Goal: Task Accomplishment & Management: Manage account settings

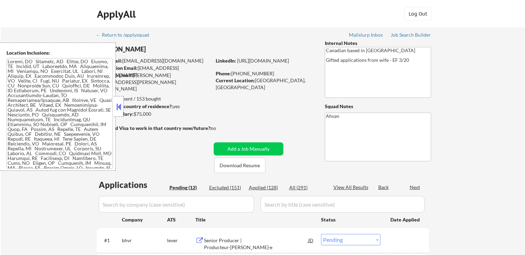
select select ""pending""
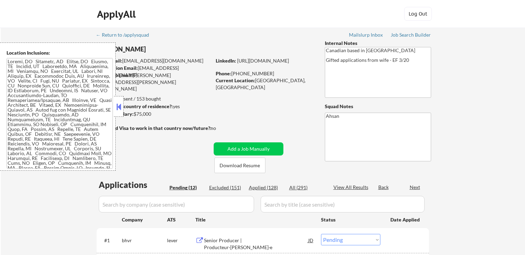
select select ""pending""
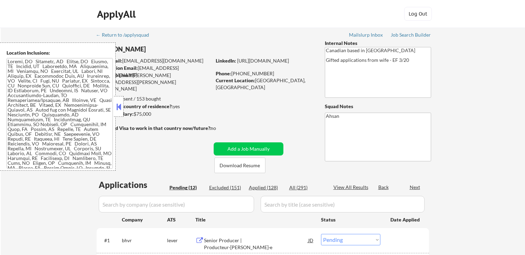
select select ""pending""
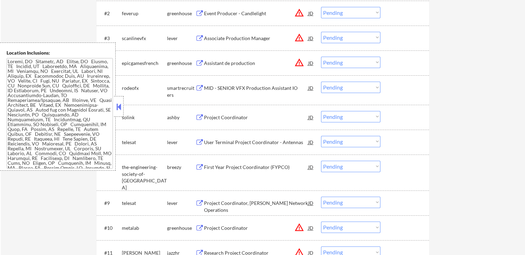
scroll to position [242, 0]
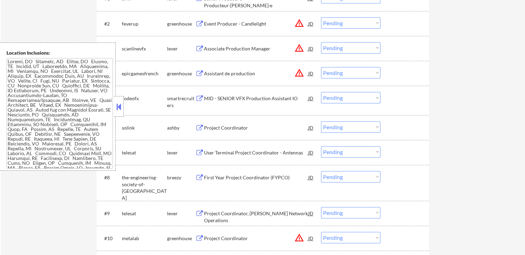
click at [201, 151] on button at bounding box center [199, 153] width 9 height 7
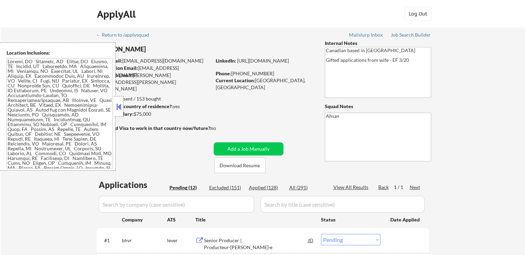
scroll to position [267, 0]
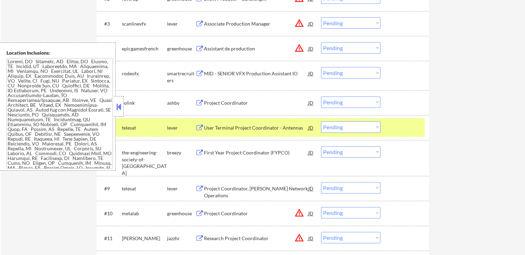
click at [333, 131] on select "Choose an option... Pending Applied Excluded (Questions) Excluded (Expired) Exc…" at bounding box center [350, 126] width 59 height 11
click at [321, 121] on select "Choose an option... Pending Applied Excluded (Questions) Excluded (Expired) Exc…" at bounding box center [350, 126] width 59 height 11
select select ""pending""
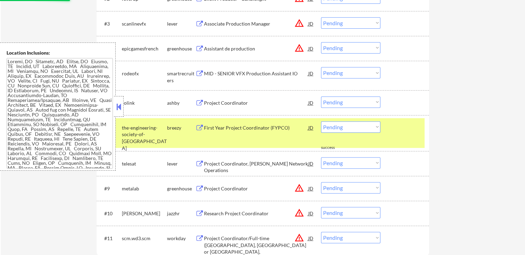
click at [199, 187] on button at bounding box center [199, 188] width 9 height 7
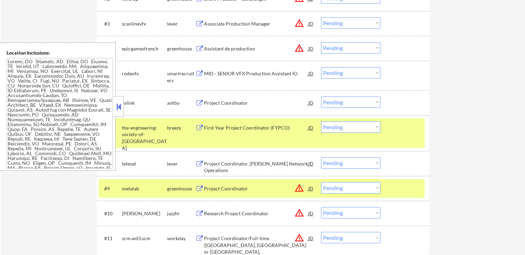
click at [199, 163] on button at bounding box center [199, 164] width 9 height 7
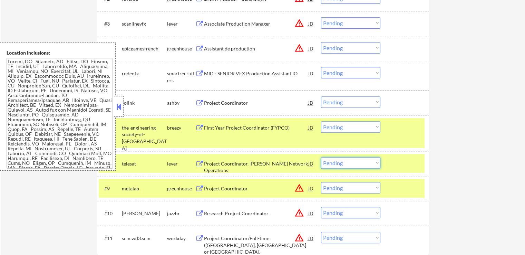
click at [356, 165] on select "Choose an option... Pending Applied Excluded (Questions) Excluded (Expired) Exc…" at bounding box center [350, 162] width 59 height 11
click at [321, 157] on select "Choose an option... Pending Applied Excluded (Questions) Excluded (Expired) Exc…" at bounding box center [350, 162] width 59 height 11
select select ""pending""
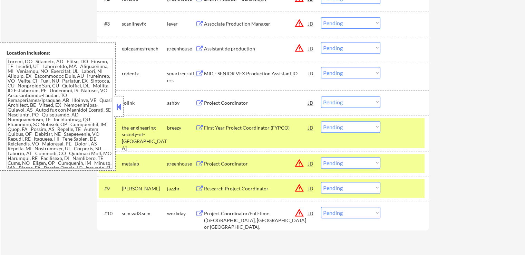
click at [198, 100] on button at bounding box center [199, 103] width 9 height 7
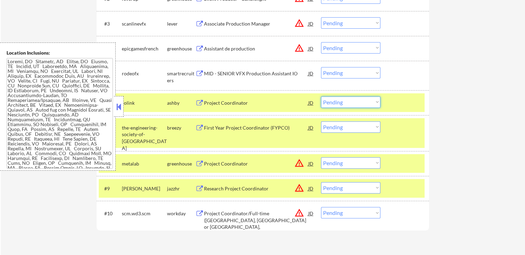
click at [352, 106] on select "Choose an option... Pending Applied Excluded (Questions) Excluded (Expired) Exc…" at bounding box center [350, 101] width 59 height 11
click at [321, 96] on select "Choose an option... Pending Applied Excluded (Questions) Excluded (Expired) Exc…" at bounding box center [350, 101] width 59 height 11
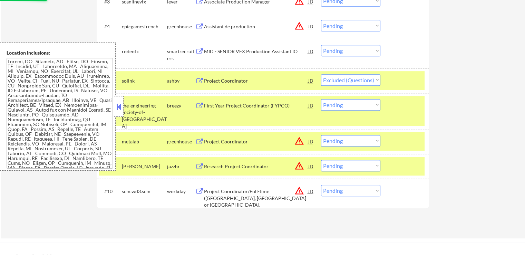
scroll to position [301, 0]
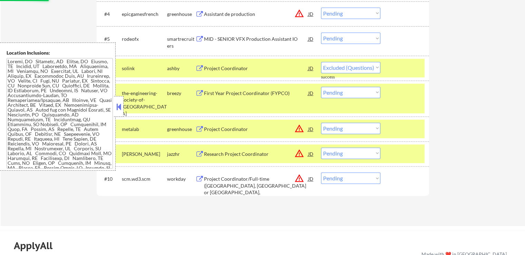
click at [300, 177] on button "warning_amber" at bounding box center [300, 178] width 10 height 10
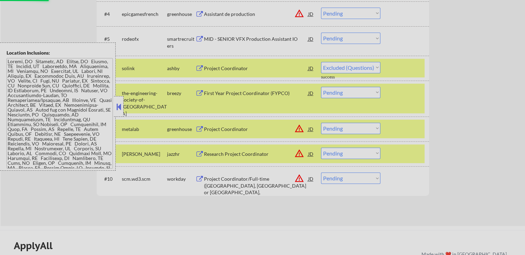
select select ""pending""
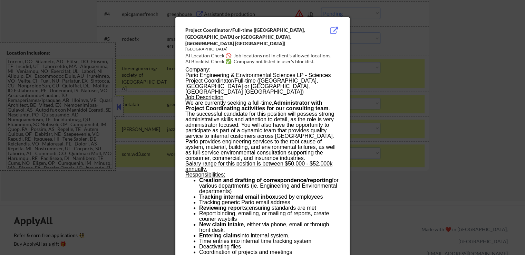
drag, startPoint x: 474, startPoint y: 62, endPoint x: 430, endPoint y: 85, distance: 50.2
click at [475, 63] on div at bounding box center [262, 127] width 525 height 255
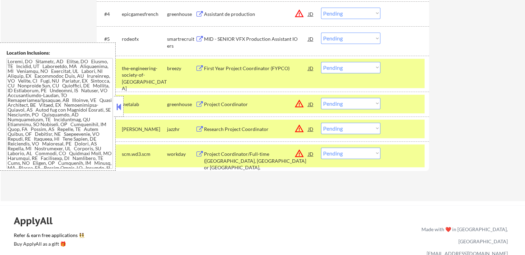
click at [348, 154] on select "Choose an option... Pending Applied Excluded (Questions) Excluded (Expired) Exc…" at bounding box center [350, 152] width 59 height 11
select select ""excluded__location_""
click at [321, 147] on select "Choose an option... Pending Applied Excluded (Questions) Excluded (Expired) Exc…" at bounding box center [350, 152] width 59 height 11
click at [299, 129] on button "warning_amber" at bounding box center [300, 129] width 10 height 10
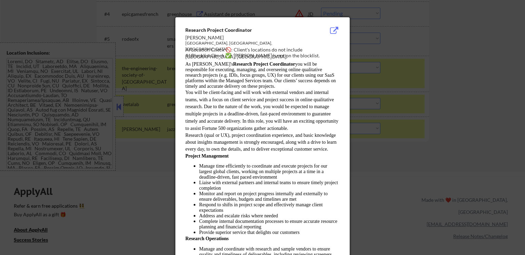
drag, startPoint x: 460, startPoint y: 58, endPoint x: 441, endPoint y: 71, distance: 22.1
click at [460, 59] on div at bounding box center [262, 127] width 525 height 255
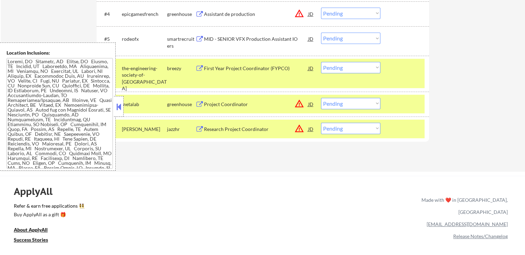
click at [337, 102] on select "Choose an option... Pending Applied Excluded (Questions) Excluded (Expired) Exc…" at bounding box center [350, 103] width 59 height 11
click at [321, 98] on select "Choose an option... Pending Applied Excluded (Questions) Excluded (Expired) Exc…" at bounding box center [350, 103] width 59 height 11
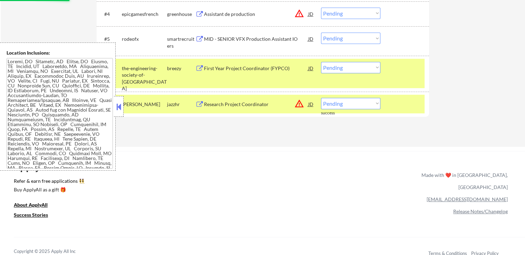
click at [298, 104] on button "warning_amber" at bounding box center [300, 104] width 10 height 10
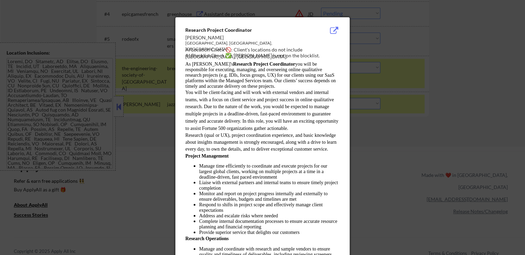
click at [427, 79] on div at bounding box center [262, 127] width 525 height 255
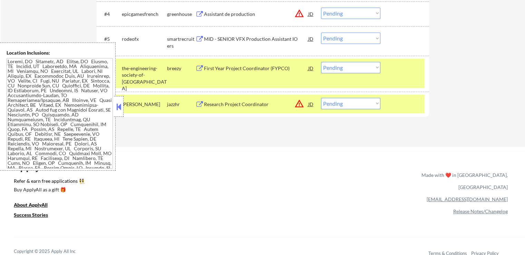
click at [349, 103] on select "Choose an option... Pending Applied Excluded (Questions) Excluded (Expired) Exc…" at bounding box center [350, 103] width 59 height 11
select select ""excluded__location_""
click at [321, 98] on select "Choose an option... Pending Applied Excluded (Questions) Excluded (Expired) Exc…" at bounding box center [350, 103] width 59 height 11
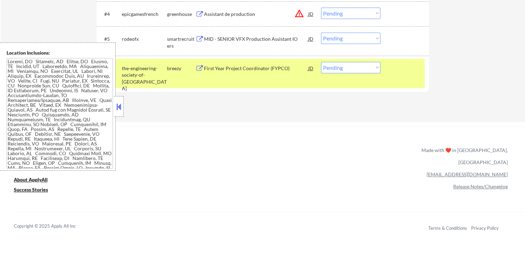
click at [318, 147] on div "ApplyAll Refer & earn free applications 👯‍♀️ Buy ApplyAll as a gift 🎁 About App…" at bounding box center [262, 185] width 525 height 109
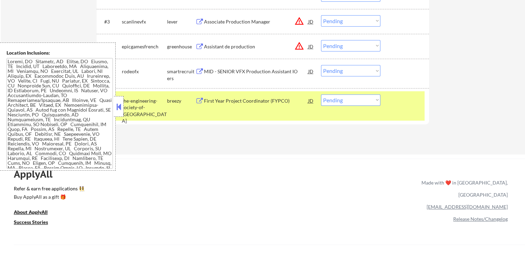
scroll to position [232, 0]
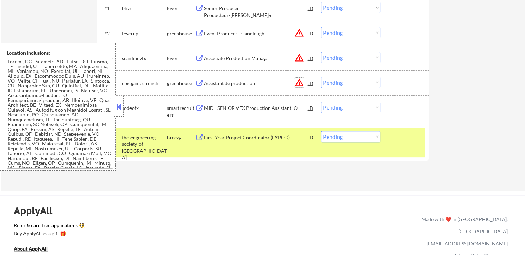
click at [300, 84] on button "warning_amber" at bounding box center [300, 83] width 10 height 10
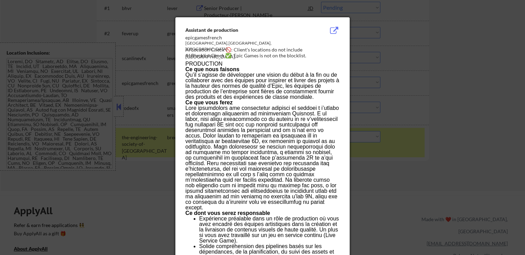
click at [404, 64] on div at bounding box center [262, 127] width 525 height 255
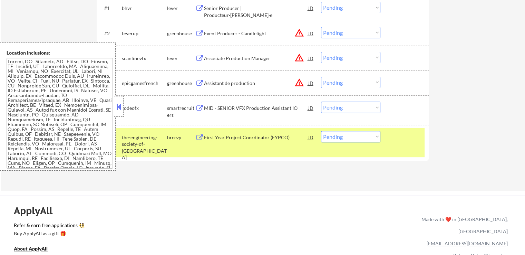
click at [347, 81] on select "Choose an option... Pending Applied Excluded (Questions) Excluded (Expired) Exc…" at bounding box center [350, 82] width 59 height 11
click at [321, 77] on select "Choose an option... Pending Applied Excluded (Questions) Excluded (Expired) Exc…" at bounding box center [350, 82] width 59 height 11
select select ""pending""
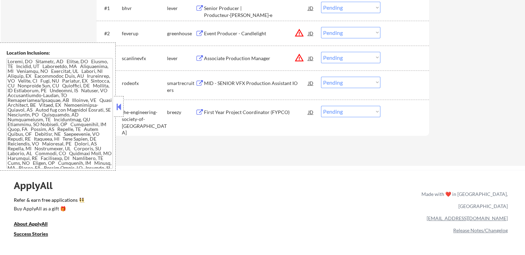
scroll to position [198, 0]
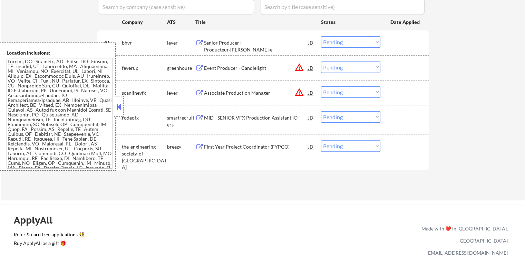
click at [300, 92] on button "warning_amber" at bounding box center [300, 92] width 10 height 10
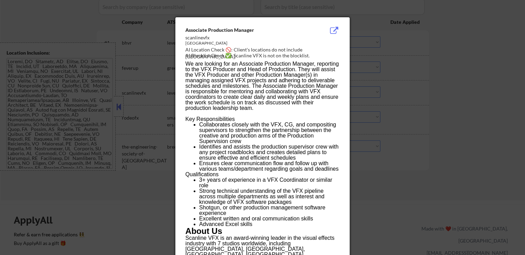
click at [406, 55] on div at bounding box center [262, 127] width 525 height 255
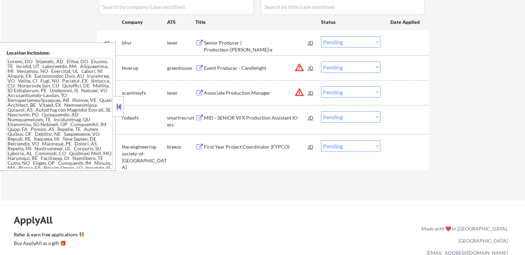
click at [336, 87] on select "Choose an option... Pending Applied Excluded (Questions) Excluded (Expired) Exc…" at bounding box center [350, 91] width 59 height 11
click at [321, 86] on select "Choose an option... Pending Applied Excluded (Questions) Excluded (Expired) Exc…" at bounding box center [350, 91] width 59 height 11
click at [300, 68] on button "warning_amber" at bounding box center [300, 68] width 10 height 10
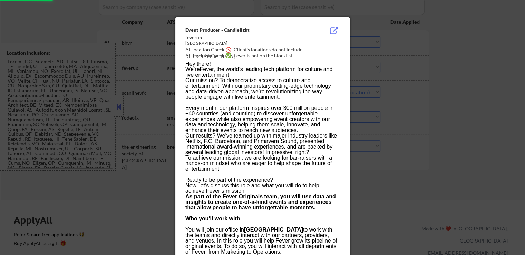
select select ""pending""
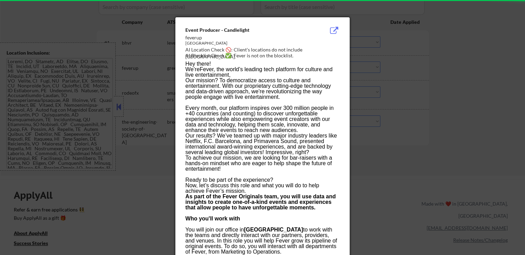
click at [426, 63] on div at bounding box center [262, 127] width 525 height 255
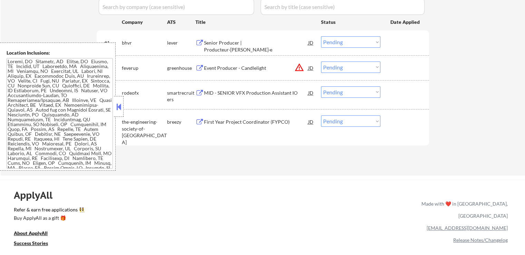
click at [198, 67] on button at bounding box center [199, 68] width 9 height 7
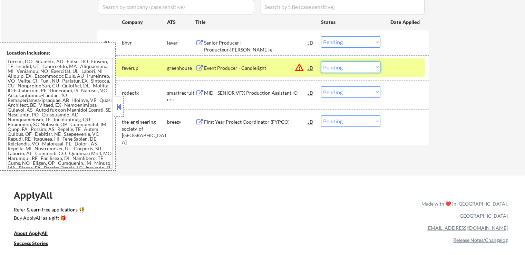
click at [359, 67] on select "Choose an option... Pending Applied Excluded (Questions) Excluded (Expired) Exc…" at bounding box center [350, 66] width 59 height 11
click at [321, 61] on select "Choose an option... Pending Applied Excluded (Questions) Excluded (Expired) Exc…" at bounding box center [350, 66] width 59 height 11
select select ""pending""
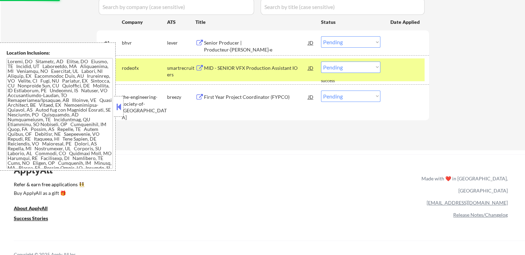
click at [289, 133] on div "Applications Pending (3) Excluded (158) Applied (130) All (291) View All Result…" at bounding box center [263, 59] width 333 height 156
click at [197, 41] on button at bounding box center [199, 43] width 9 height 7
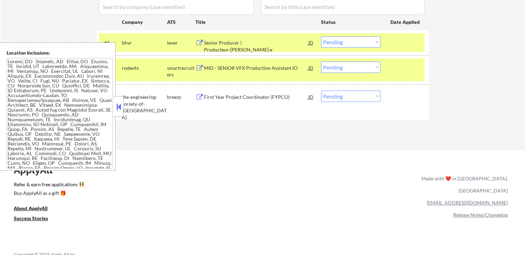
click at [348, 41] on select "Choose an option... Pending Applied Excluded (Questions) Excluded (Expired) Exc…" at bounding box center [350, 41] width 59 height 11
select select ""excluded""
click at [321, 36] on select "Choose an option... Pending Applied Excluded (Questions) Excluded (Expired) Exc…" at bounding box center [350, 41] width 59 height 11
drag, startPoint x: 199, startPoint y: 66, endPoint x: 198, endPoint y: 75, distance: 8.4
click at [199, 66] on button at bounding box center [199, 68] width 9 height 7
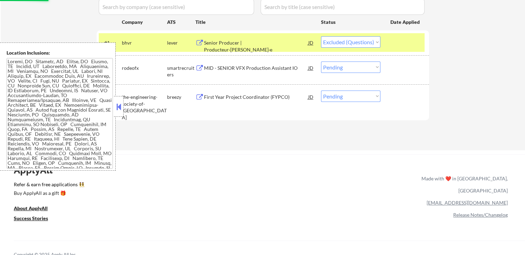
click at [198, 97] on button at bounding box center [199, 97] width 9 height 7
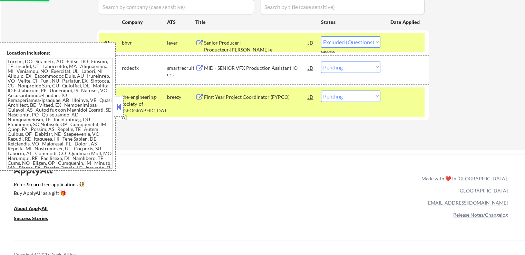
select select ""pending""
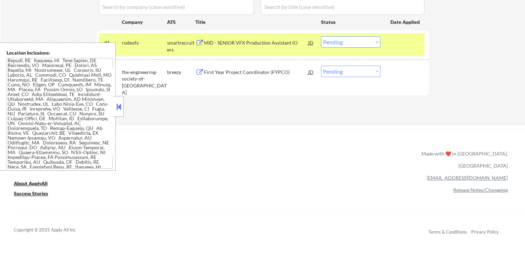
scroll to position [355, 0]
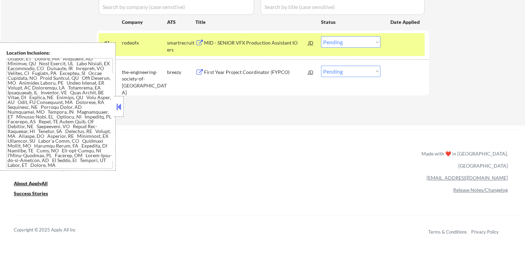
click at [355, 67] on select "Choose an option... Pending Applied Excluded (Questions) Excluded (Expired) Exc…" at bounding box center [350, 71] width 59 height 11
select select ""excluded__location_""
click at [321, 66] on select "Choose an option... Pending Applied Excluded (Questions) Excluded (Expired) Exc…" at bounding box center [350, 71] width 59 height 11
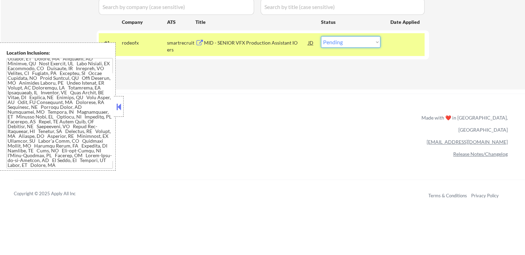
click at [354, 47] on select "Choose an option... Pending Applied Excluded (Questions) Excluded (Expired) Exc…" at bounding box center [350, 41] width 59 height 11
select select ""excluded""
click at [321, 36] on select "Choose an option... Pending Applied Excluded (Questions) Excluded (Expired) Exc…" at bounding box center [350, 41] width 59 height 11
click at [249, 134] on div "ApplyAll Refer & earn free applications 👯‍♀️ Buy ApplyAll as a gift 🎁 About App…" at bounding box center [262, 152] width 525 height 109
click at [250, 133] on div "ApplyAll Refer & earn free applications 👯‍♀️ Buy ApplyAll as a gift 🎁 About App…" at bounding box center [262, 152] width 525 height 109
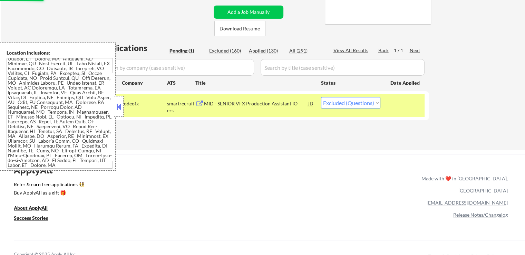
scroll to position [94, 0]
